Goal: Transaction & Acquisition: Subscribe to service/newsletter

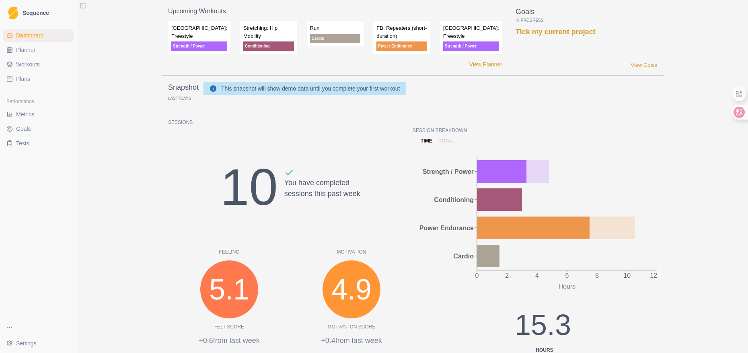
click at [18, 344] on html "Sequence Dashboard Planner Workouts Plans Performance Metrics Goals Tests Setti…" at bounding box center [374, 176] width 748 height 353
click at [108, 304] on button "Upgrade Today" at bounding box center [121, 304] width 53 height 16
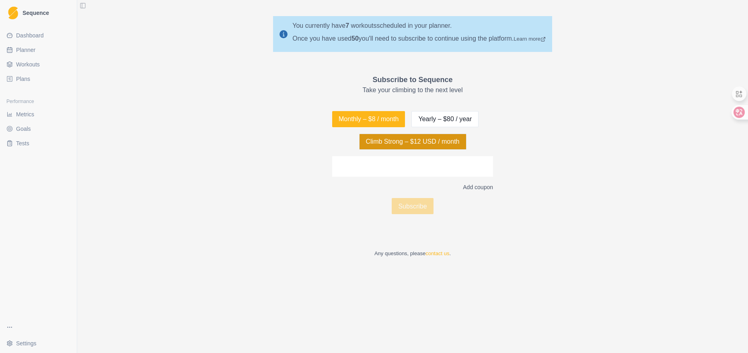
click at [423, 147] on button "Climb Strong – $12 USD / month" at bounding box center [412, 141] width 107 height 16
click at [389, 144] on button "Climb Strong – $12 USD / month" at bounding box center [412, 141] width 107 height 16
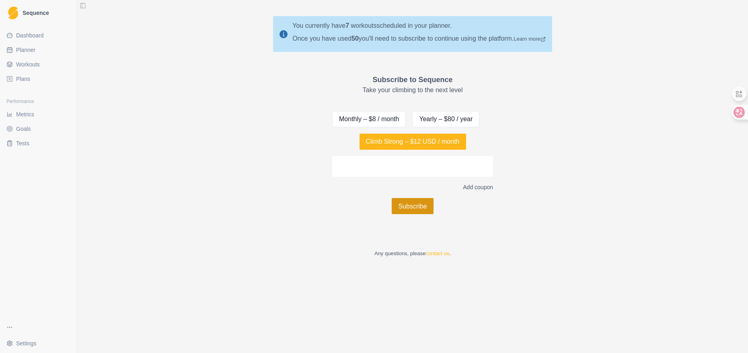
click at [419, 202] on button "Subscribe" at bounding box center [412, 206] width 41 height 16
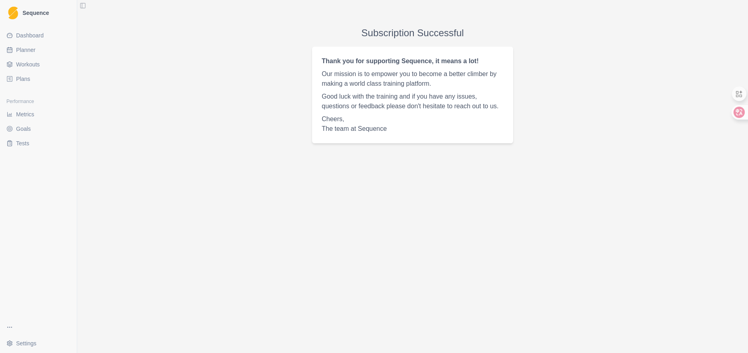
click at [359, 176] on div "Subscription Successful Thank you for supporting Sequence, it means a lot! Our …" at bounding box center [412, 176] width 671 height 353
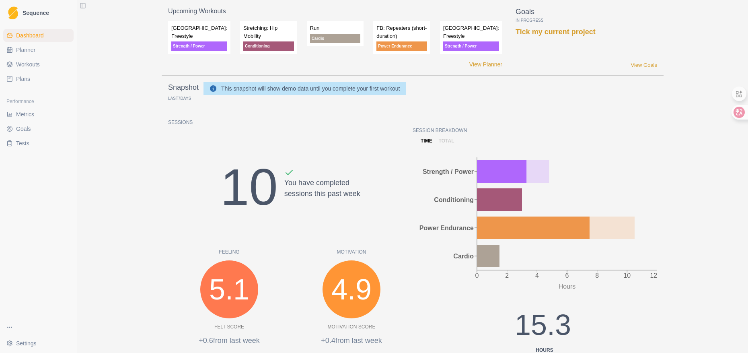
click at [35, 62] on span "Workouts" at bounding box center [28, 64] width 24 height 8
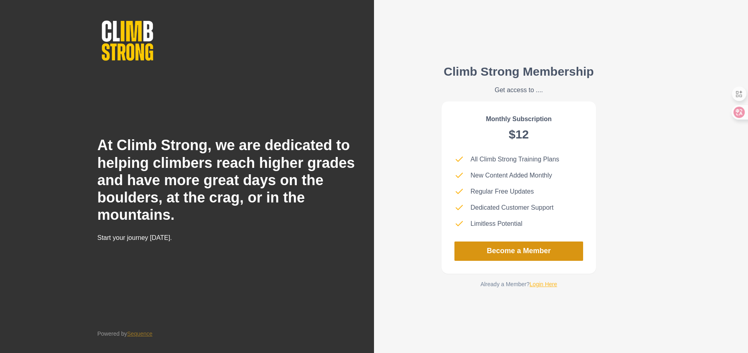
click at [513, 257] on link "Become a Member" at bounding box center [518, 250] width 129 height 19
